Goal: Transaction & Acquisition: Purchase product/service

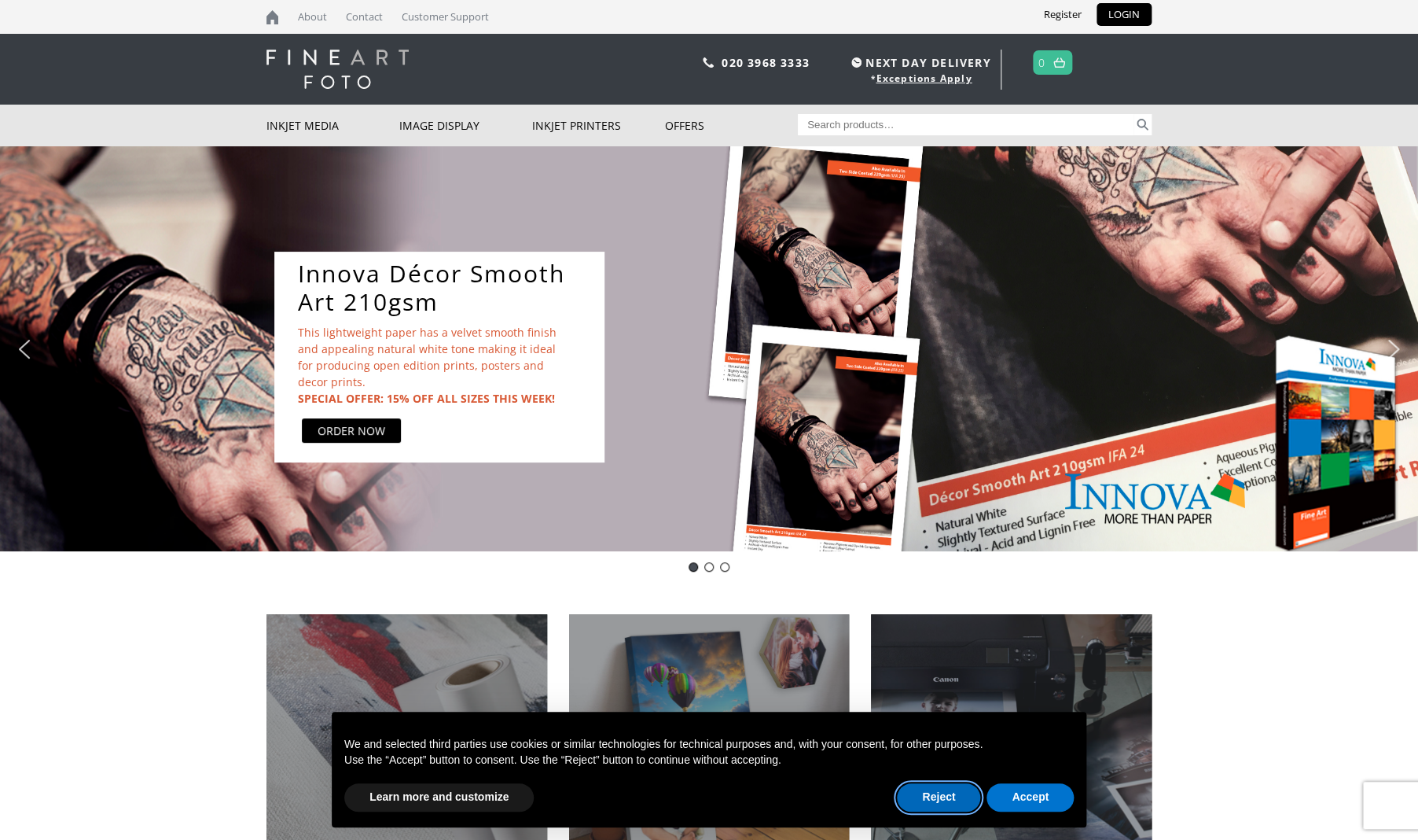
click at [930, 795] on button "Reject" at bounding box center [939, 797] width 83 height 29
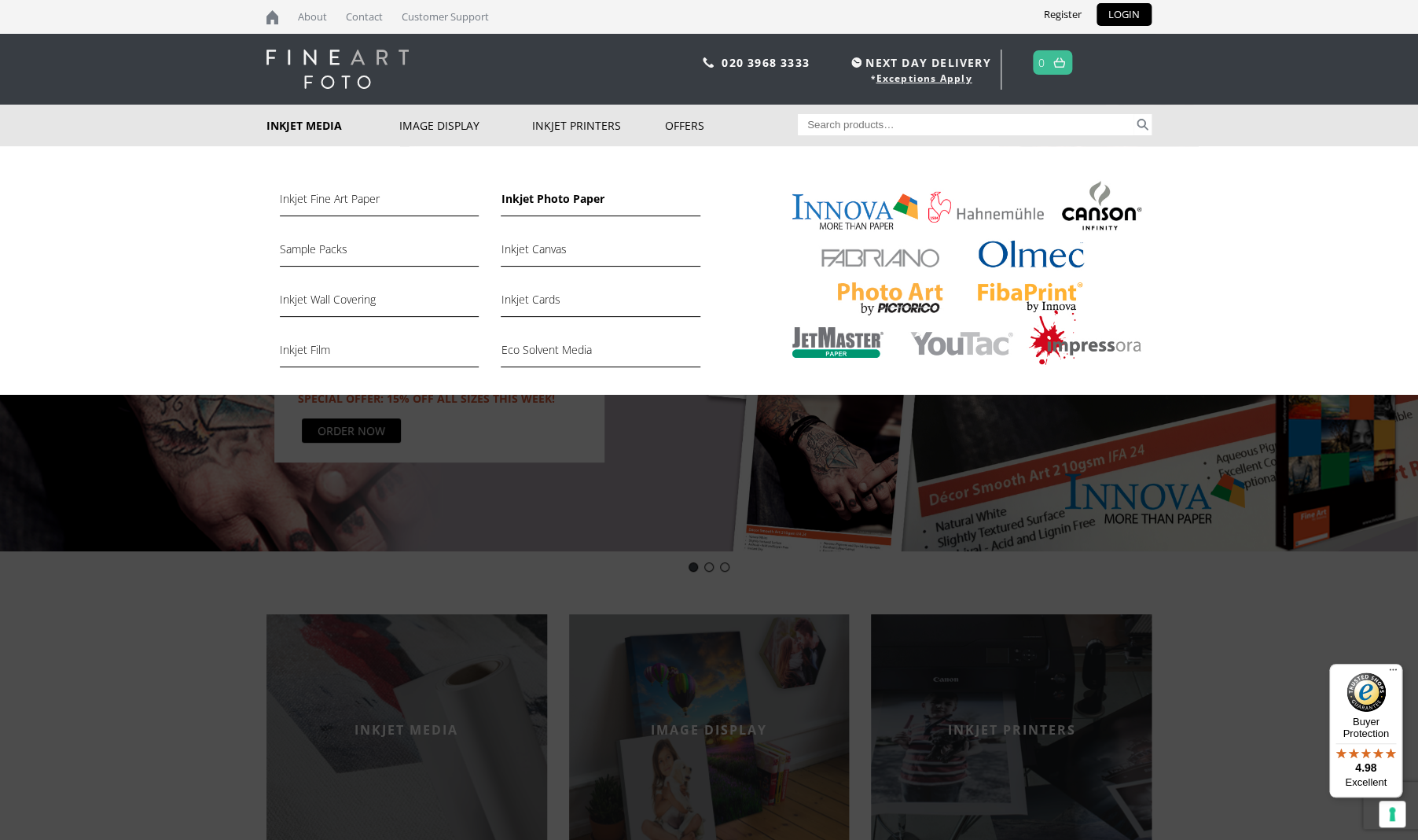
click at [549, 196] on link "Inkjet Photo Paper" at bounding box center [600, 202] width 199 height 27
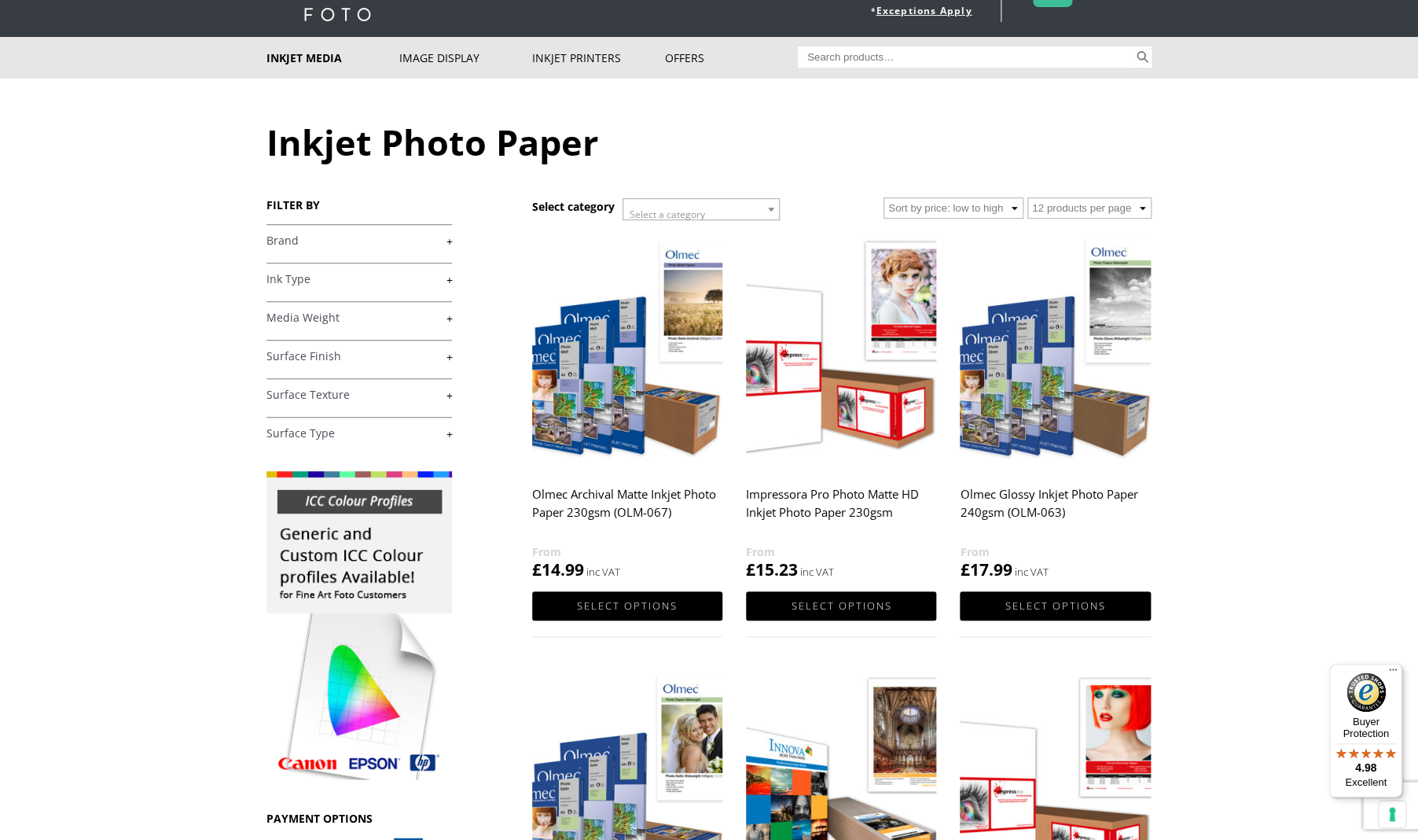
scroll to position [67, 0]
click at [451, 280] on link "+" at bounding box center [359, 279] width 185 height 15
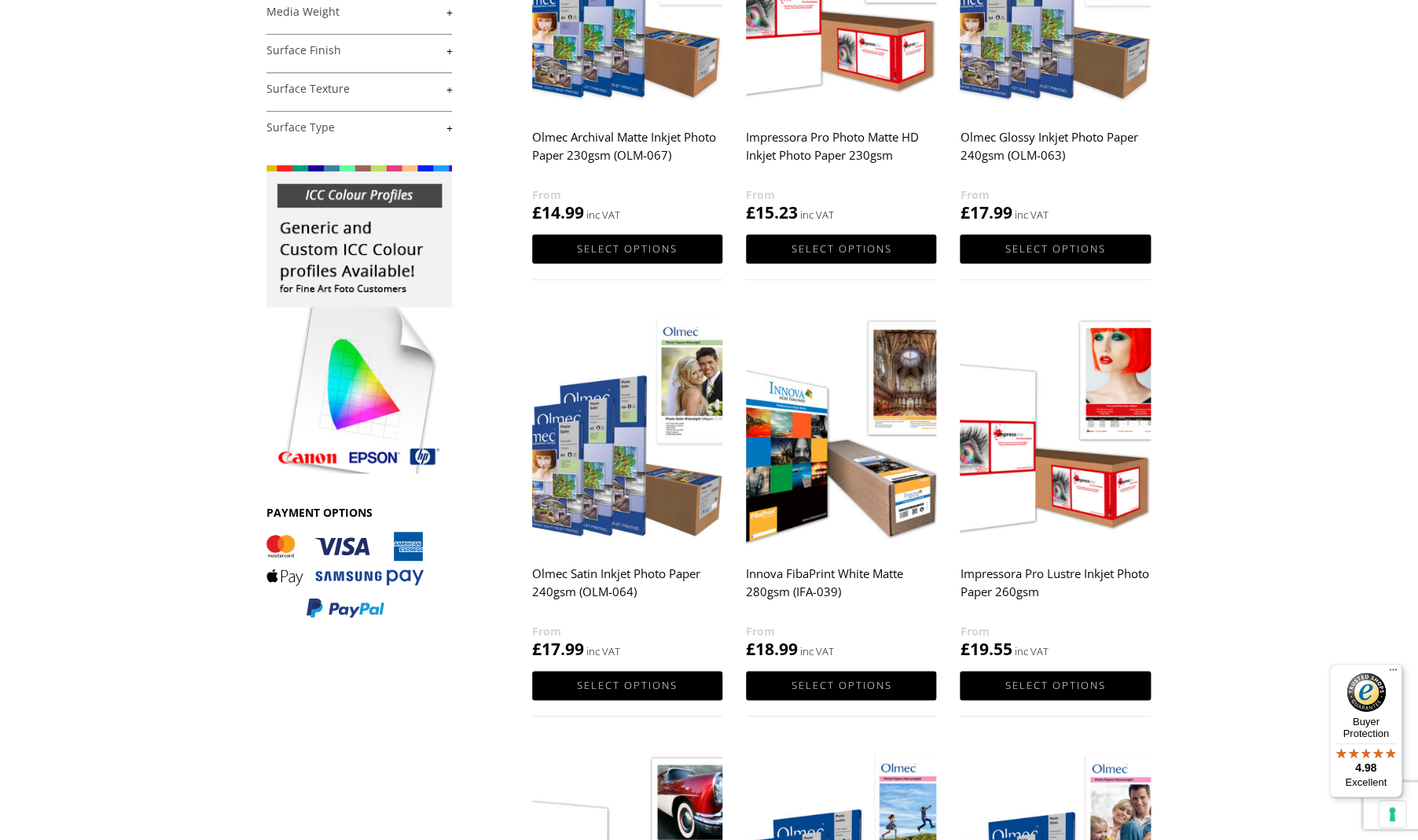
scroll to position [430, 0]
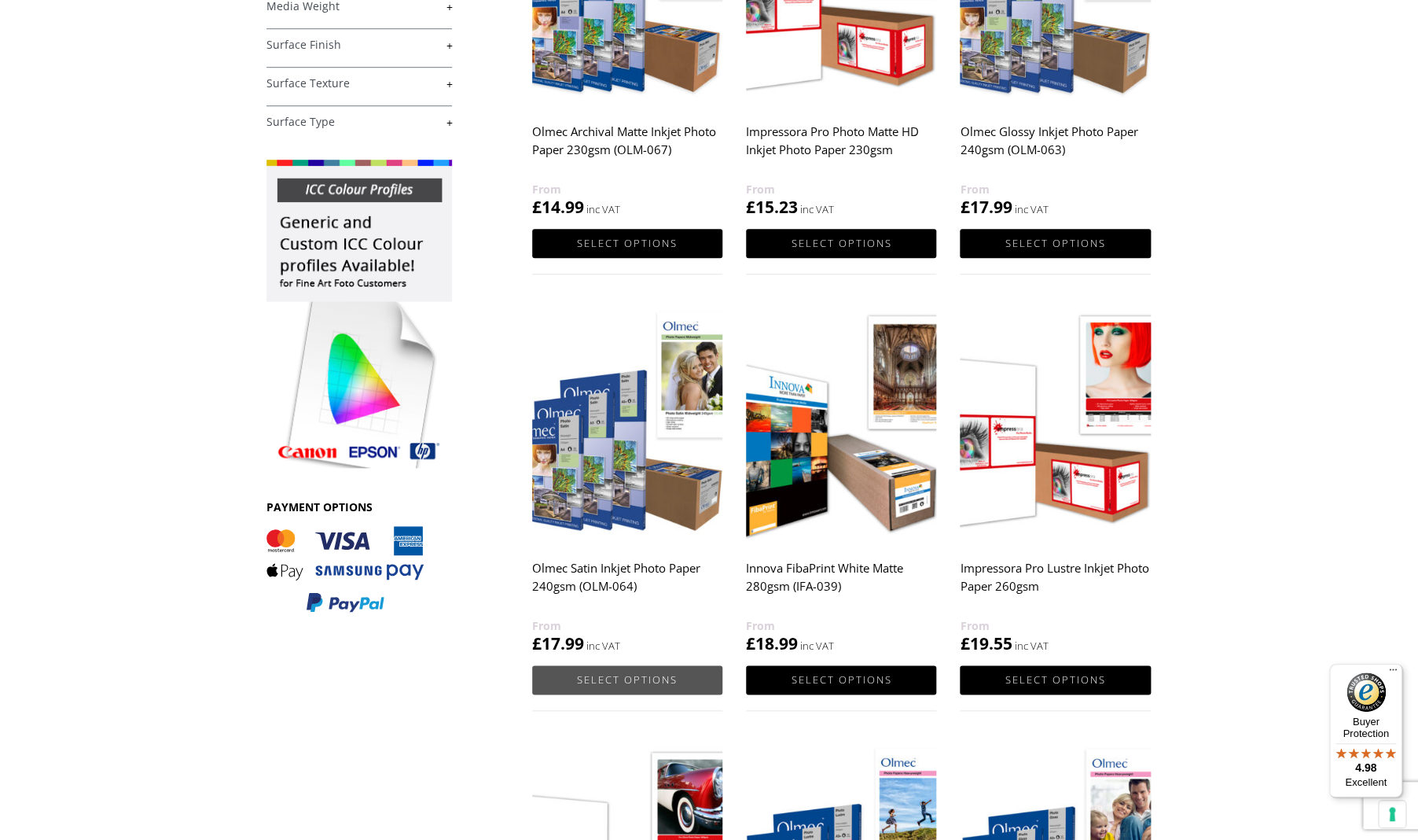
click at [624, 680] on link "Select options" at bounding box center [627, 680] width 190 height 29
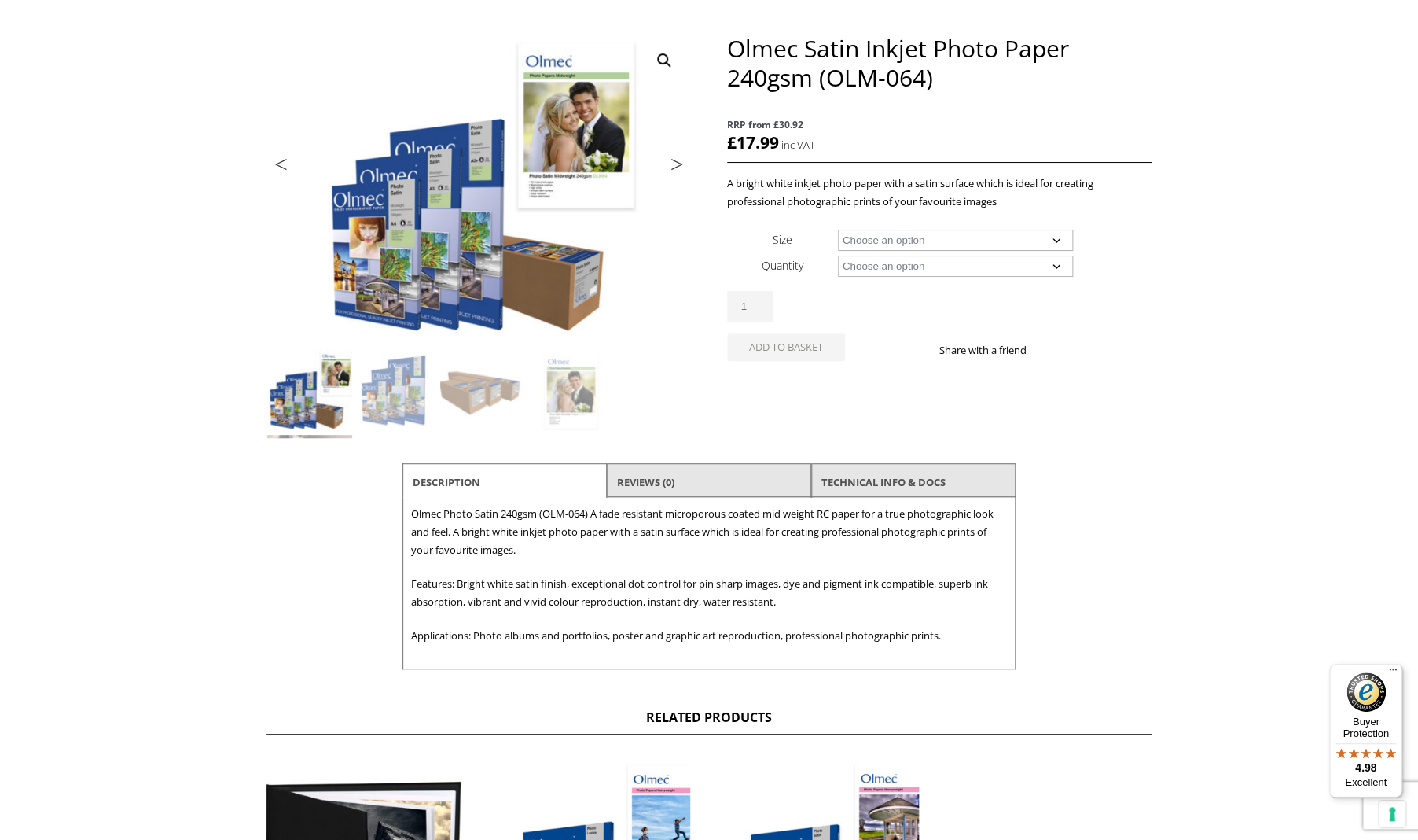
scroll to position [184, 0]
click at [866, 480] on link "TECHNICAL INFO & DOCS" at bounding box center [884, 481] width 125 height 29
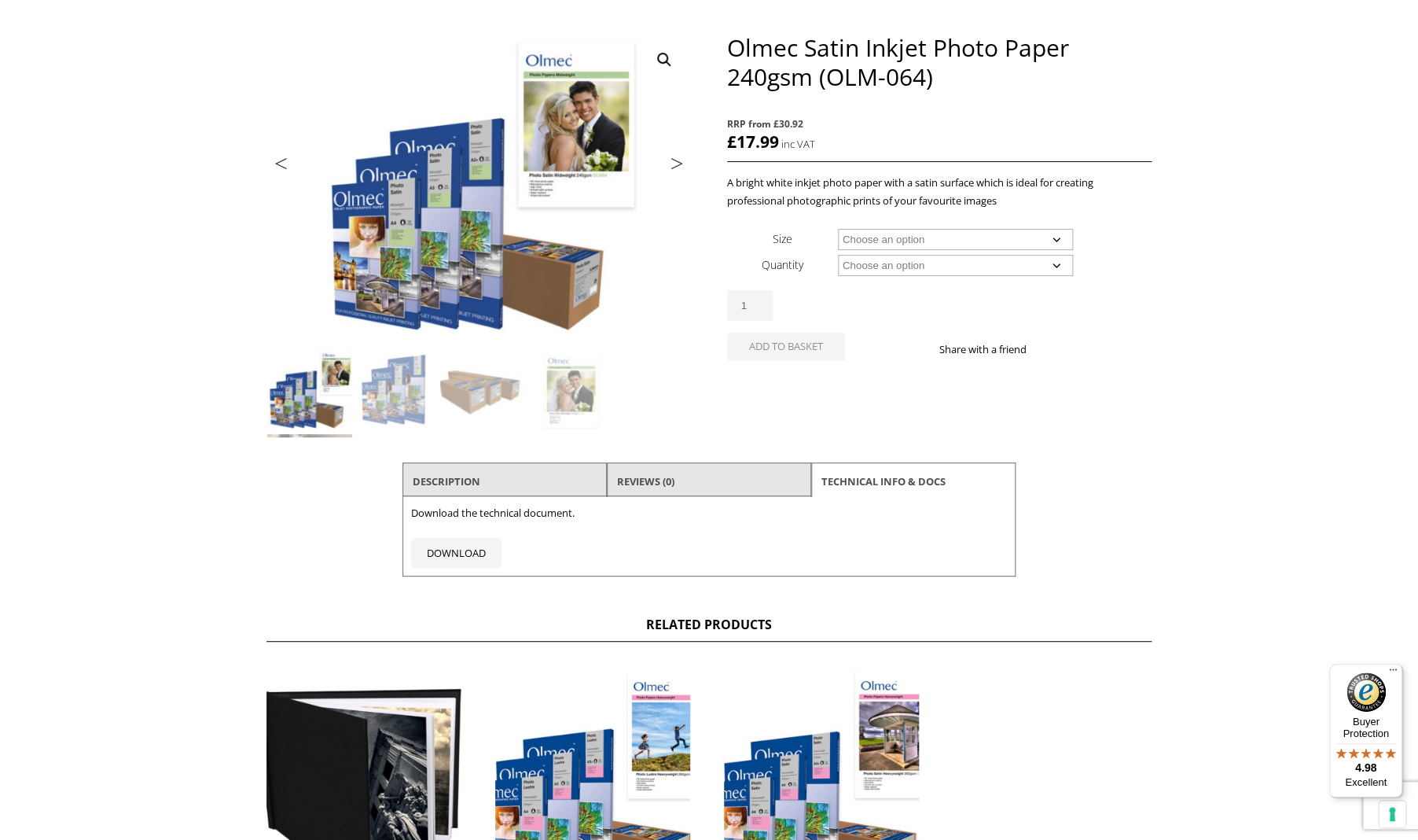
scroll to position [189, 0]
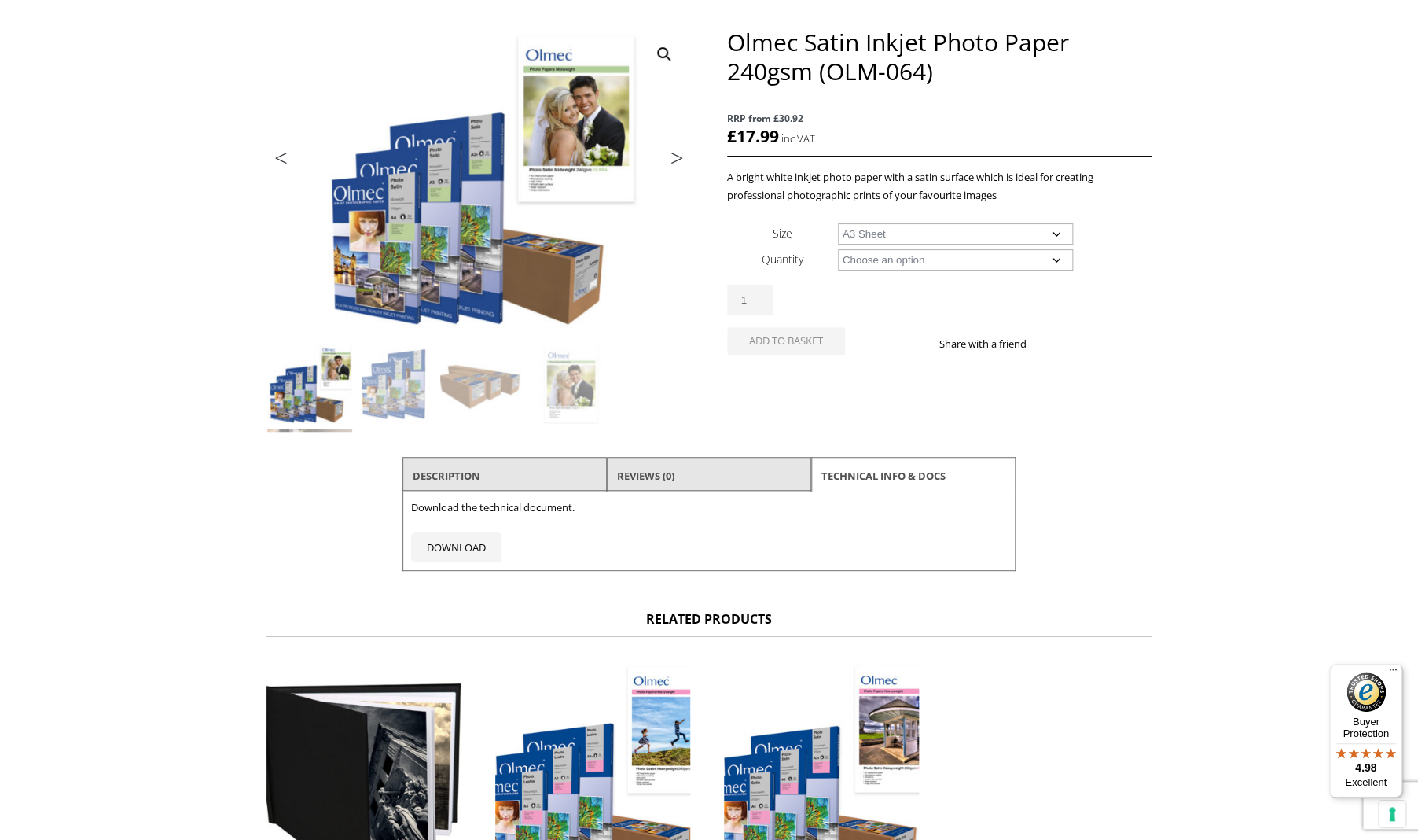
select select "a3-sheet"
select select "50-sheets"
select select "a3-sheet"
